Goal: Information Seeking & Learning: Learn about a topic

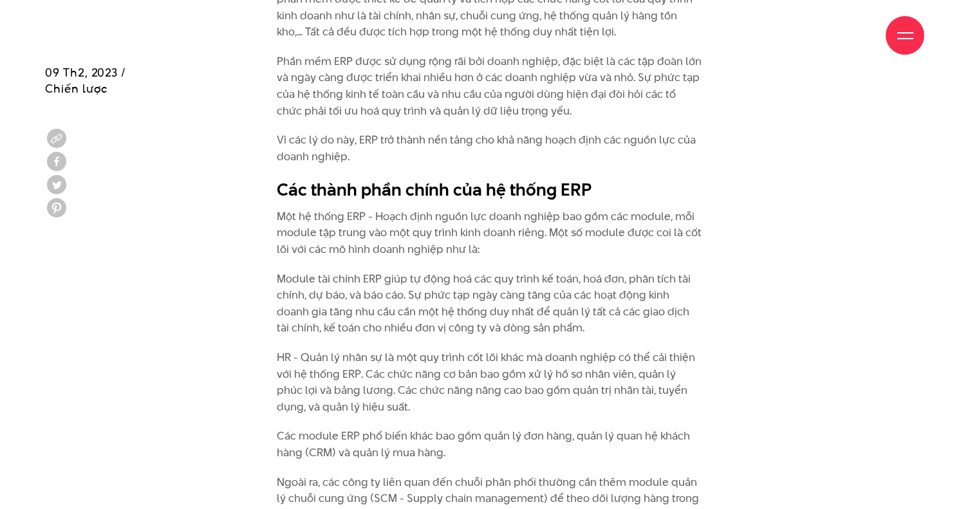
scroll to position [1095, 0]
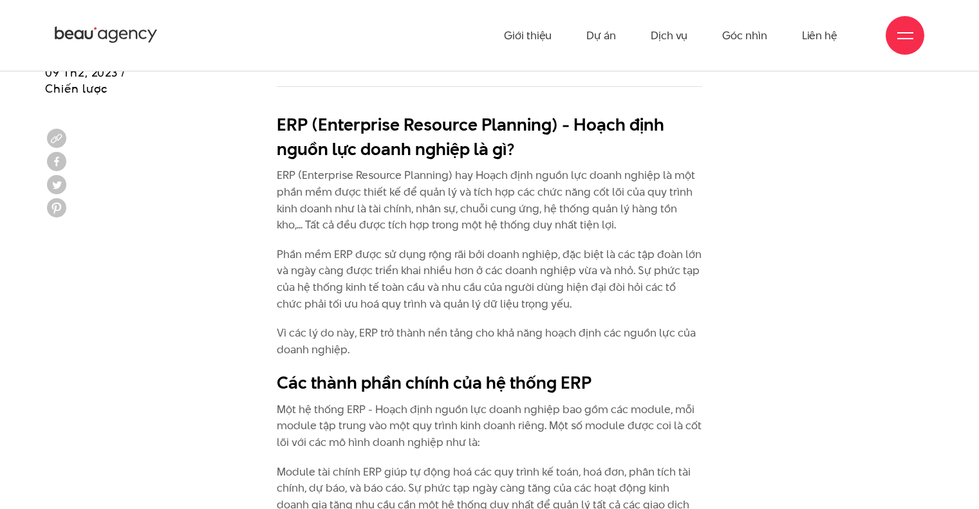
click at [346, 194] on p "ERP (Enterprise Resource Planning) hay Hoạch định nguồn lực doanh nghiệp là một…" at bounding box center [490, 200] width 426 height 66
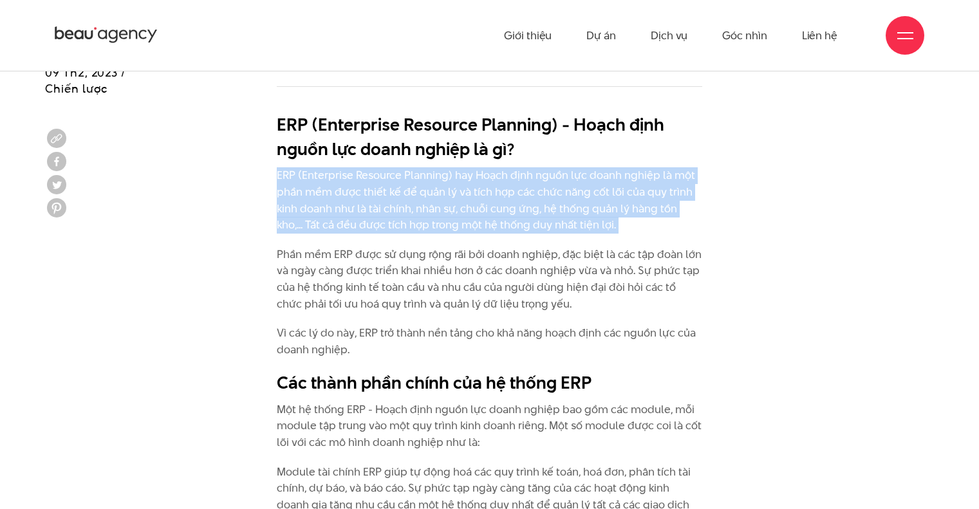
click at [346, 194] on p "ERP (Enterprise Resource Planning) hay Hoạch định nguồn lực doanh nghiệp là một…" at bounding box center [490, 200] width 426 height 66
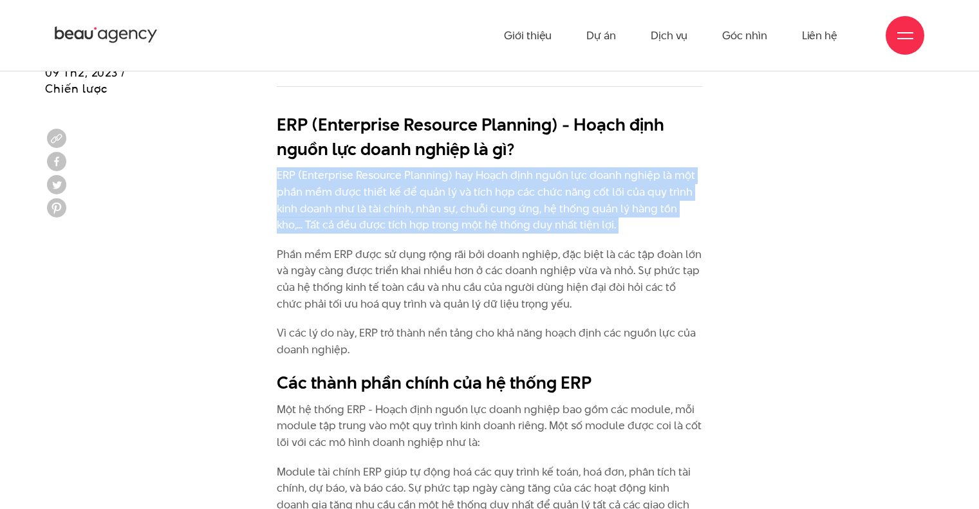
click at [346, 194] on p "ERP (Enterprise Resource Planning) hay Hoạch định nguồn lực doanh nghiệp là một…" at bounding box center [490, 200] width 426 height 66
click at [346, 192] on p "ERP (Enterprise Resource Planning) hay Hoạch định nguồn lực doanh nghiệp là một…" at bounding box center [490, 200] width 426 height 66
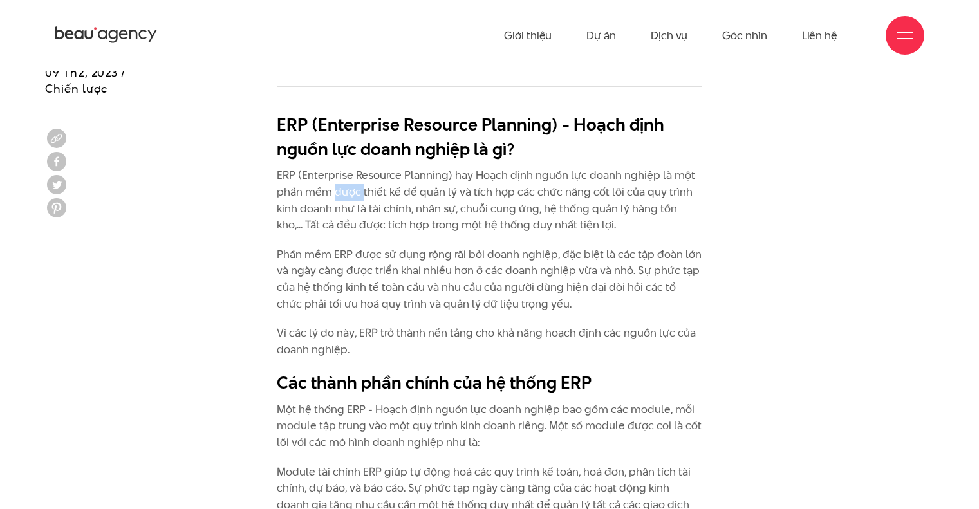
click at [346, 192] on p "ERP (Enterprise Resource Planning) hay Hoạch định nguồn lực doanh nghiệp là một…" at bounding box center [490, 200] width 426 height 66
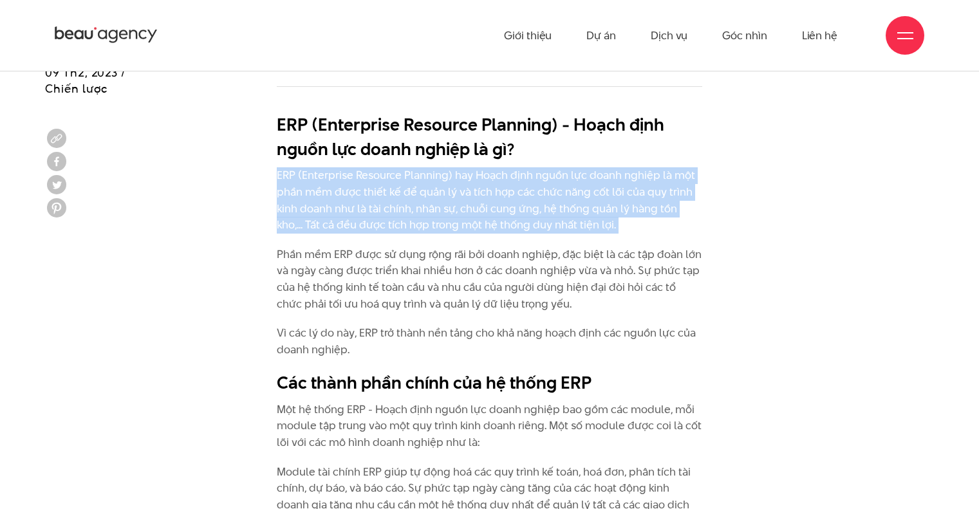
click at [346, 192] on p "ERP (Enterprise Resource Planning) hay Hoạch định nguồn lực doanh nghiệp là một…" at bounding box center [490, 200] width 426 height 66
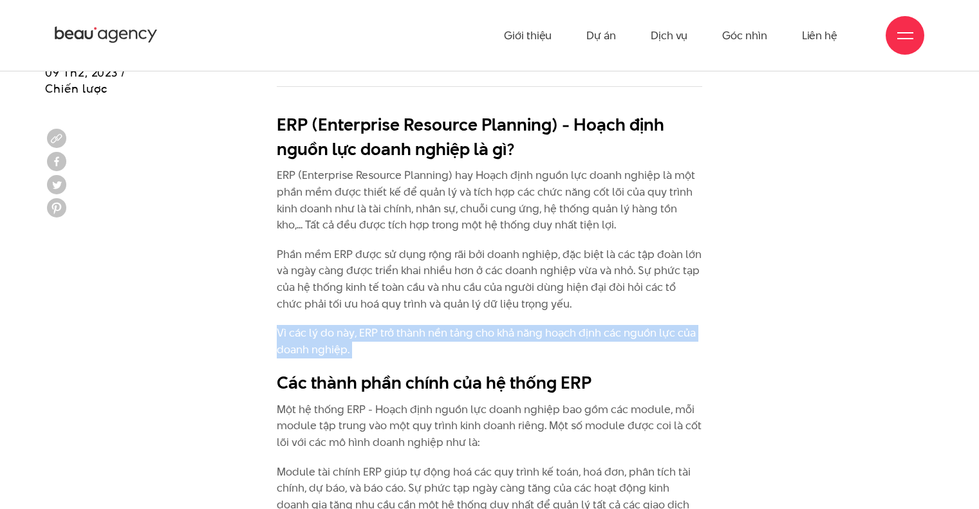
drag, startPoint x: 369, startPoint y: 314, endPoint x: 368, endPoint y: 329, distance: 15.5
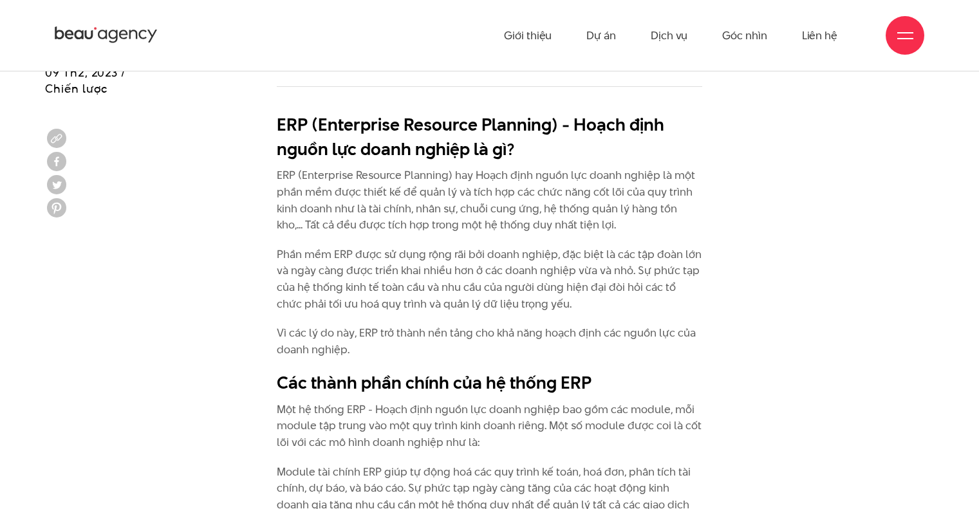
drag, startPoint x: 401, startPoint y: 456, endPoint x: 381, endPoint y: 504, distance: 51.7
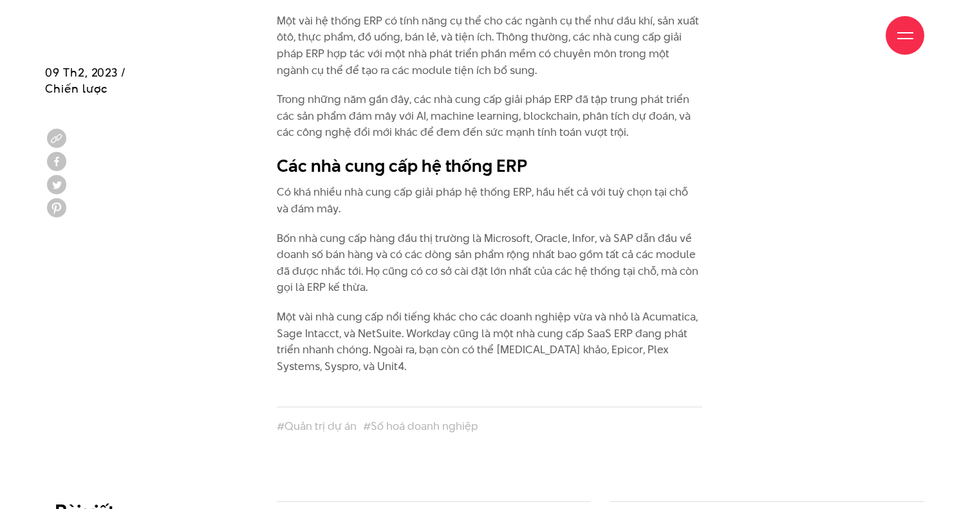
scroll to position [4443, 0]
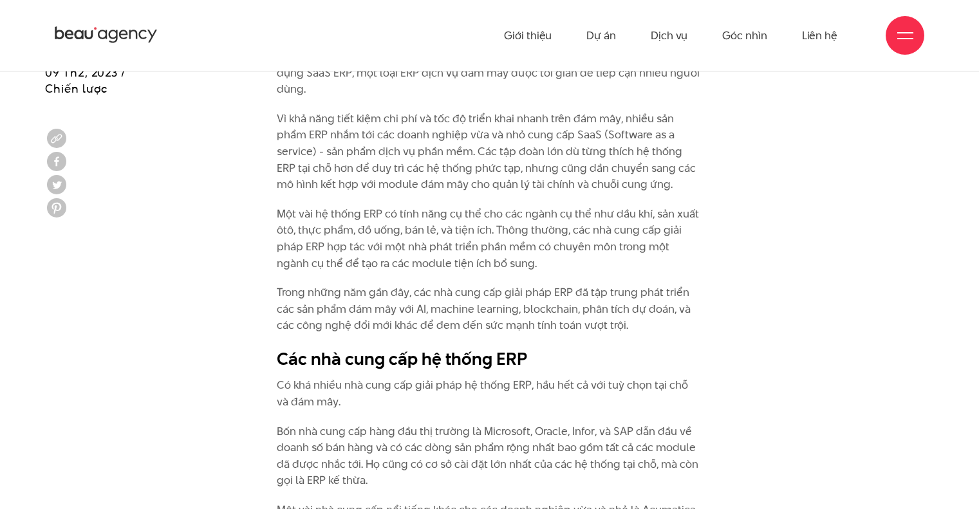
click at [619, 285] on p "Trong những năm gần đây, các nhà cung cấp giải pháp ERP đã tập trung phát triển…" at bounding box center [490, 310] width 426 height 50
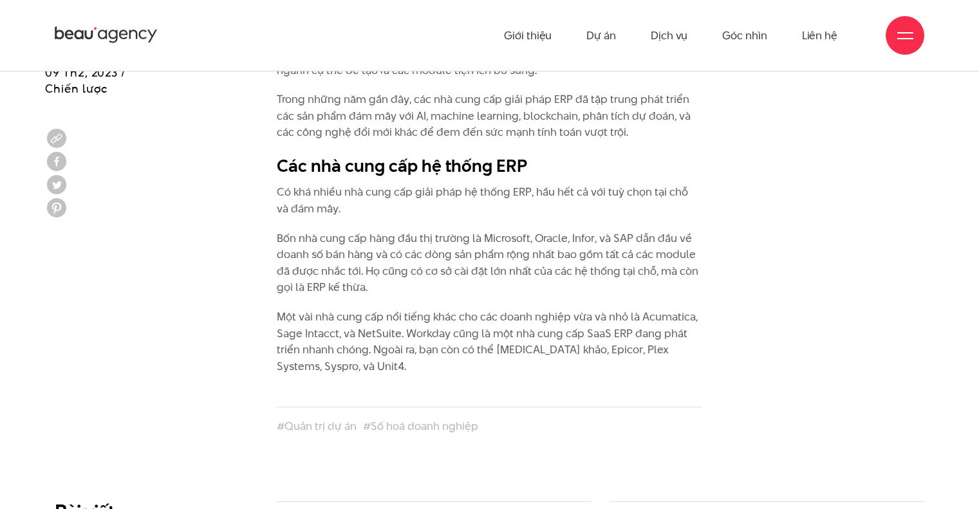
scroll to position [4508, 0]
